Goal: Information Seeking & Learning: Check status

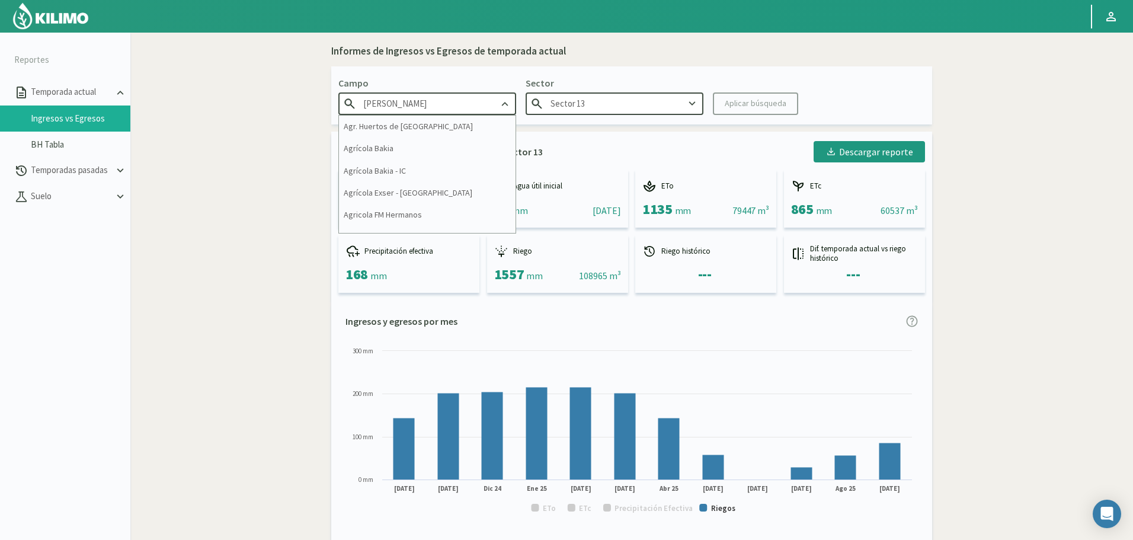
click at [439, 103] on input "[PERSON_NAME]" at bounding box center [427, 103] width 178 height 22
click at [450, 97] on input "[PERSON_NAME]" at bounding box center [427, 103] width 178 height 22
type input "g"
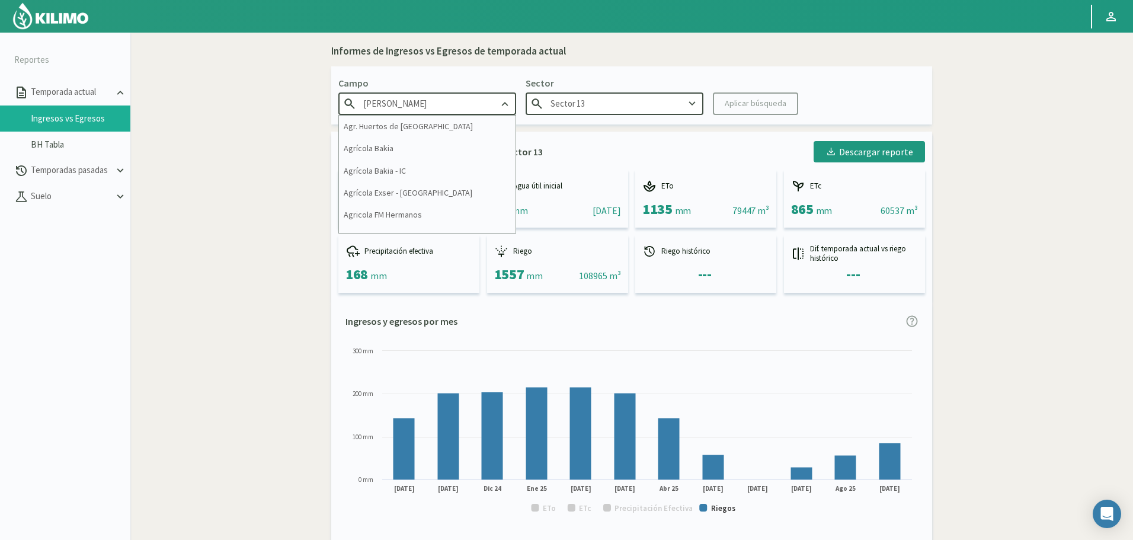
drag, startPoint x: 476, startPoint y: 105, endPoint x: 170, endPoint y: 62, distance: 309.3
click at [197, 91] on section "Reportes Temporada actual Ingresos vs Egresos BH Tabla Temporadas pasadas Suelo…" at bounding box center [566, 303] width 1133 height 540
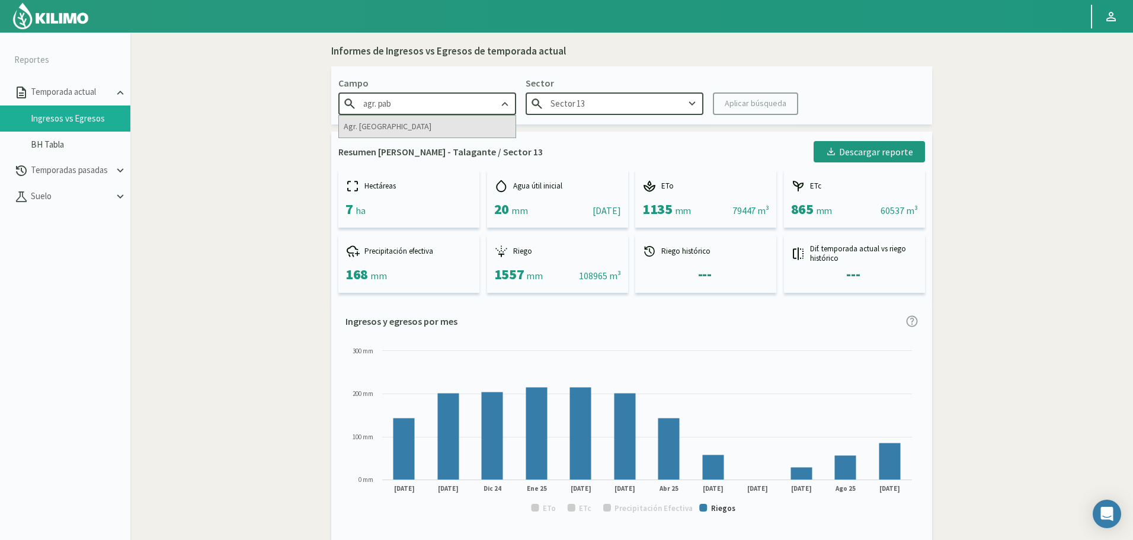
click at [393, 124] on div "Agr. [GEOGRAPHIC_DATA]" at bounding box center [427, 127] width 177 height 22
type input "Agr. [GEOGRAPHIC_DATA]"
type input "CA-1 CIRUELOS"
click at [678, 105] on input "CA-1 CIRUELOS" at bounding box center [615, 103] width 178 height 22
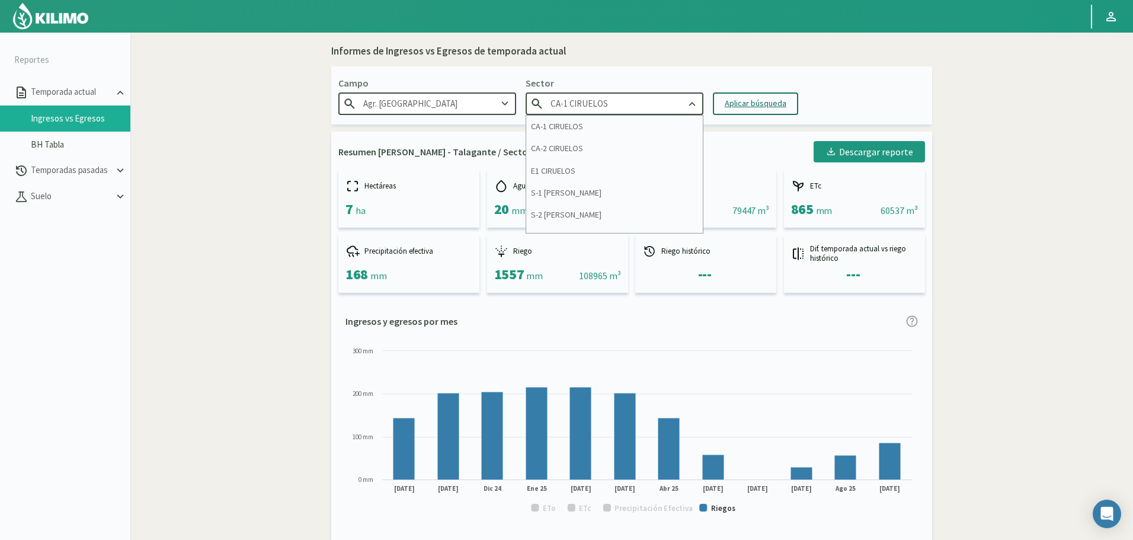
click at [747, 110] on div "Aplicar búsqueda" at bounding box center [756, 103] width 62 height 12
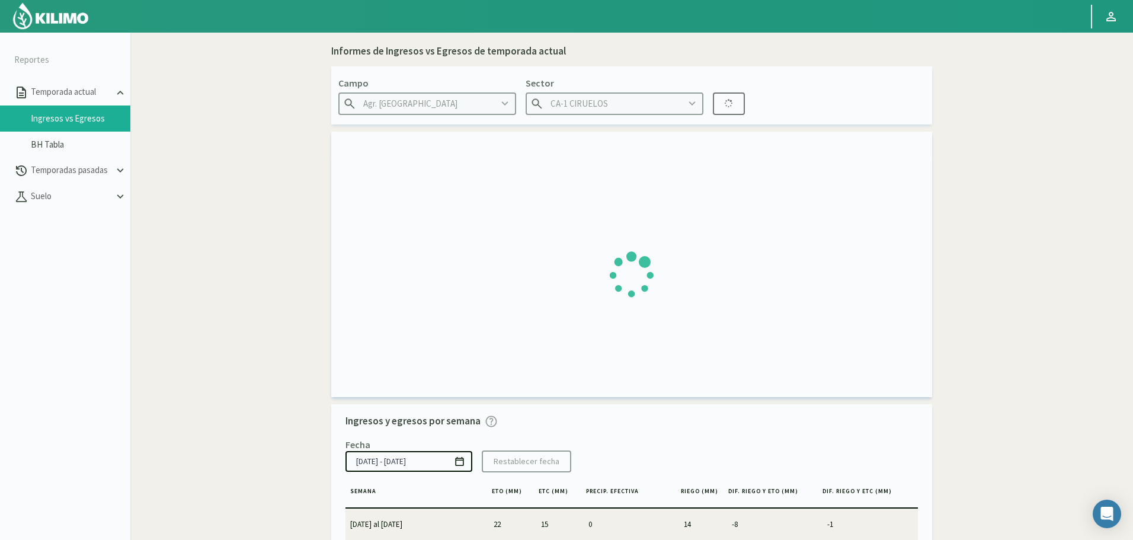
type input "30/06/2025 - 28/09/2025"
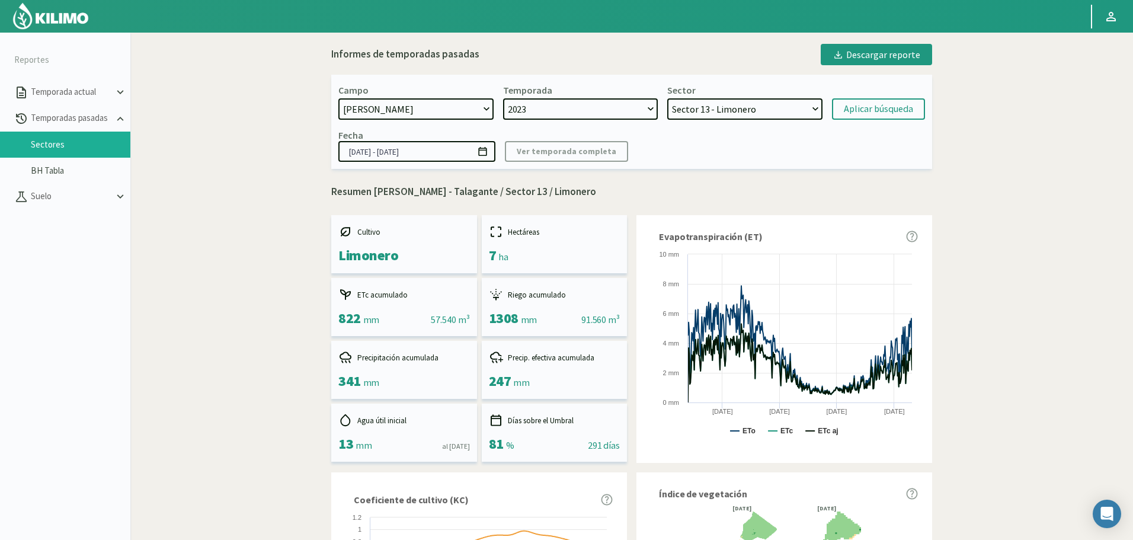
click at [457, 111] on select "[DATE] 8 Fuegos Acograpes - Ag. [PERSON_NAME] - Ag. [GEOGRAPHIC_DATA] Acograpes…" at bounding box center [415, 108] width 155 height 21
select select "1372: Object"
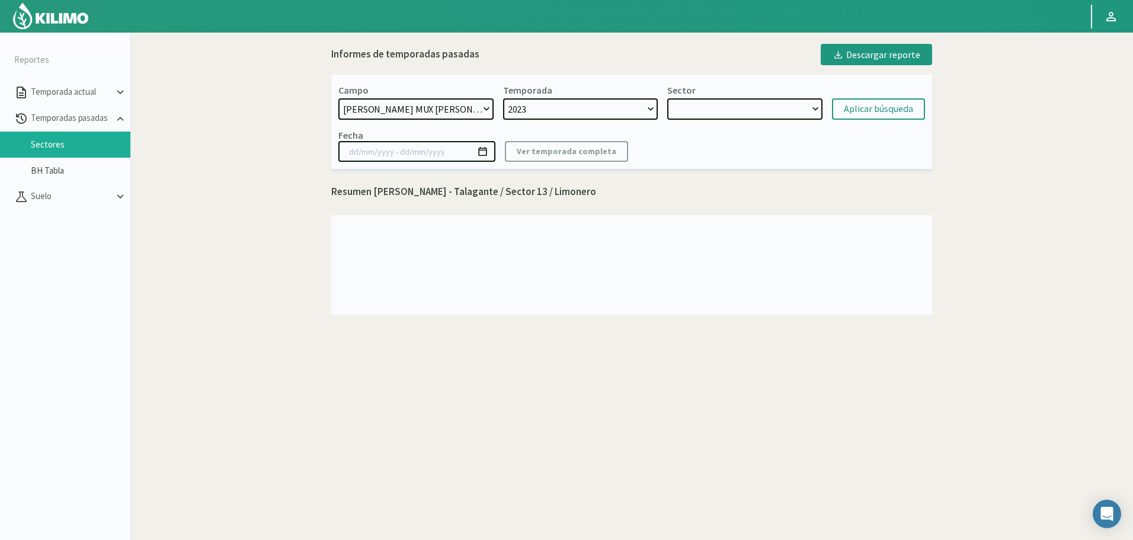
select select "224: Object"
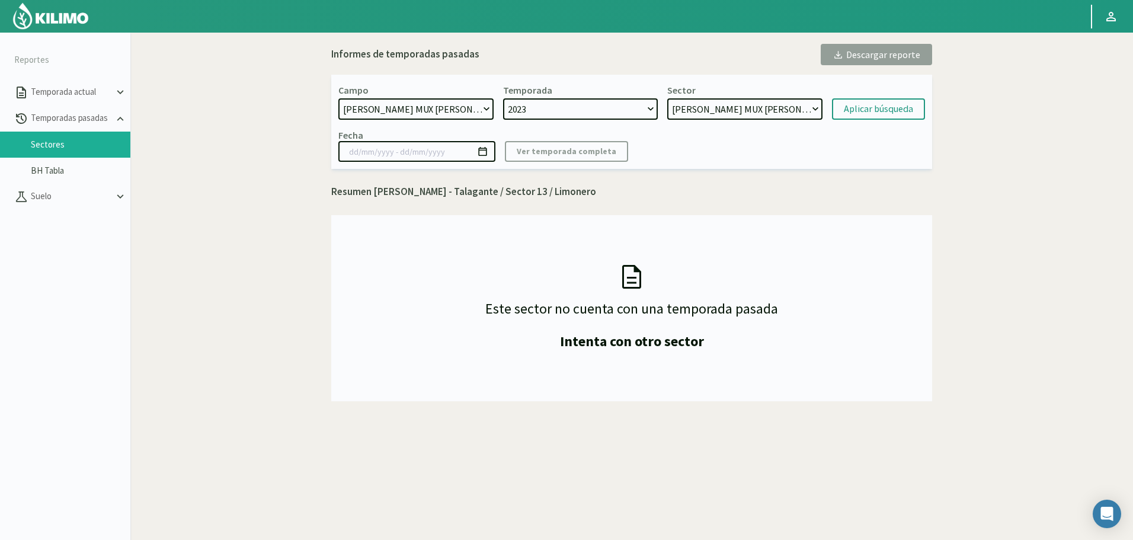
click at [432, 107] on select "[DATE] 8 Fuegos Acograpes - Ag. [PERSON_NAME] - Ag. [GEOGRAPHIC_DATA] Acograpes…" at bounding box center [415, 108] width 155 height 21
select select "189: Object"
click at [338, 98] on select "[DATE] 8 Fuegos Acograpes - Ag. [PERSON_NAME] - Ag. [GEOGRAPHIC_DATA] Acograpes…" at bounding box center [415, 108] width 155 height 21
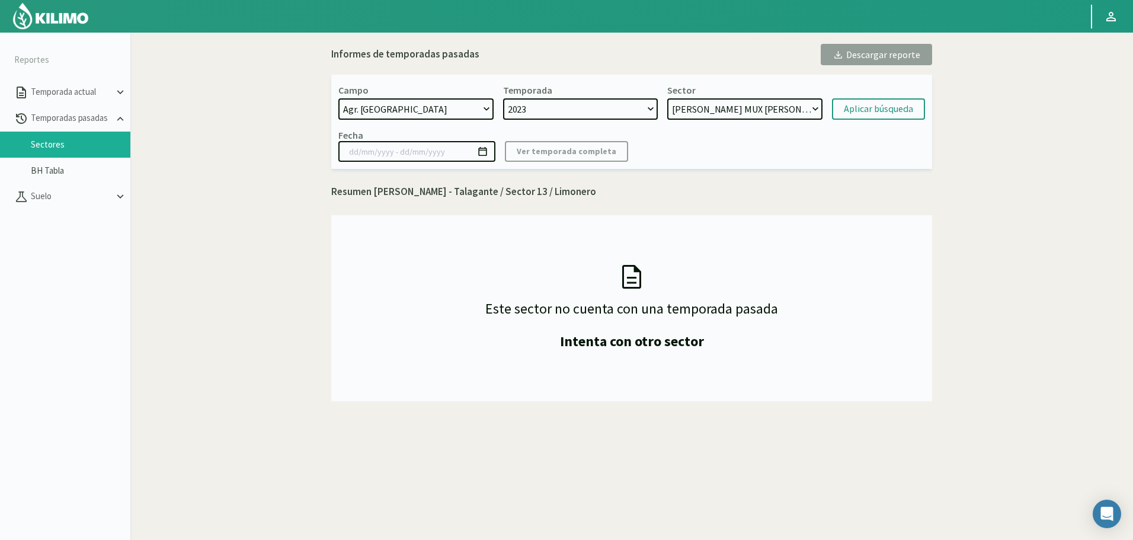
click at [585, 111] on select "2023" at bounding box center [580, 108] width 155 height 21
select select "1: 2024"
select select "225: Object"
click at [585, 111] on select "2024 2023" at bounding box center [580, 108] width 155 height 21
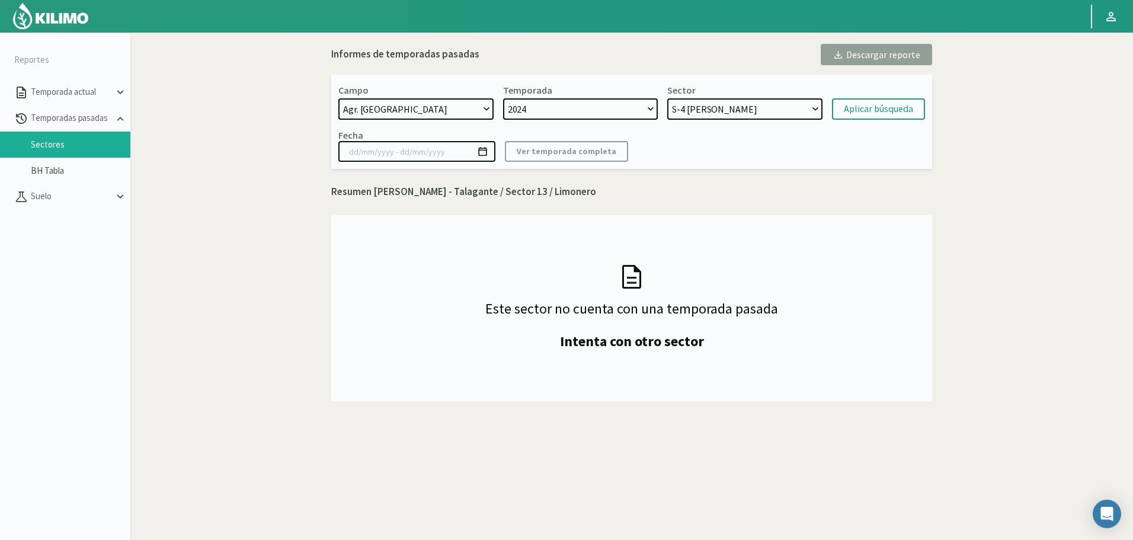
select select "0: 2023"
click at [503, 98] on select "2024 2023" at bounding box center [580, 108] width 155 height 21
select select "234: Object"
click at [690, 111] on select "E1 CIRUELOS - Ciruela CA-2 CIRUELOS - Ciruela CA-1 CIRUELOS - Ciruela S-5 [PERS…" at bounding box center [744, 108] width 155 height 21
click at [667, 98] on select "E1 CIRUELOS - Ciruela CA-2 CIRUELOS - Ciruela CA-1 CIRUELOS - Ciruela S-5 [PERS…" at bounding box center [744, 108] width 155 height 21
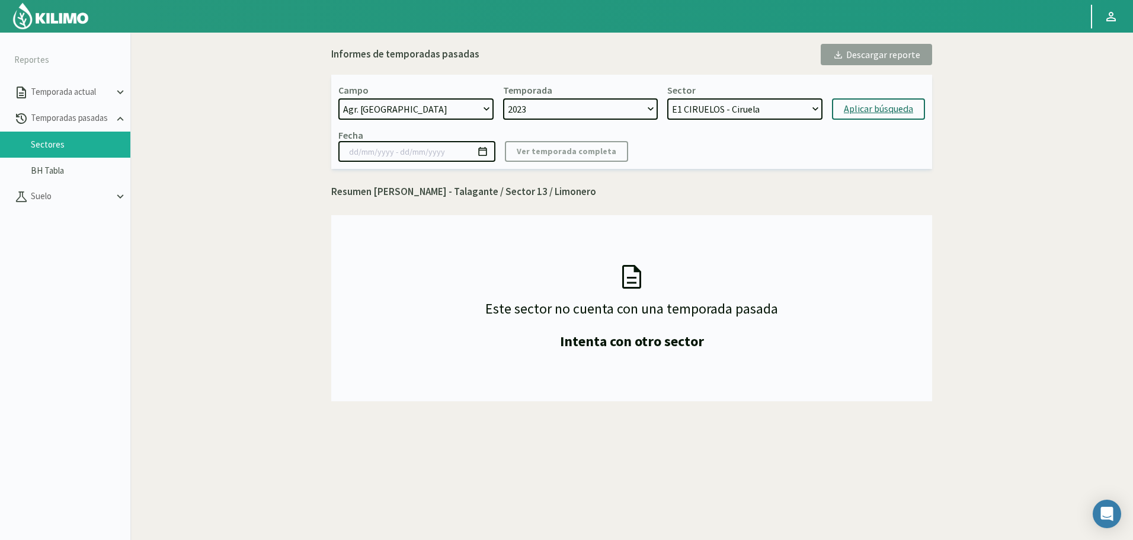
click at [871, 114] on div "Aplicar búsqueda" at bounding box center [878, 109] width 69 height 14
type input "[DATE] - [DATE]"
select select "243: Object"
